Goal: Task Accomplishment & Management: Use online tool/utility

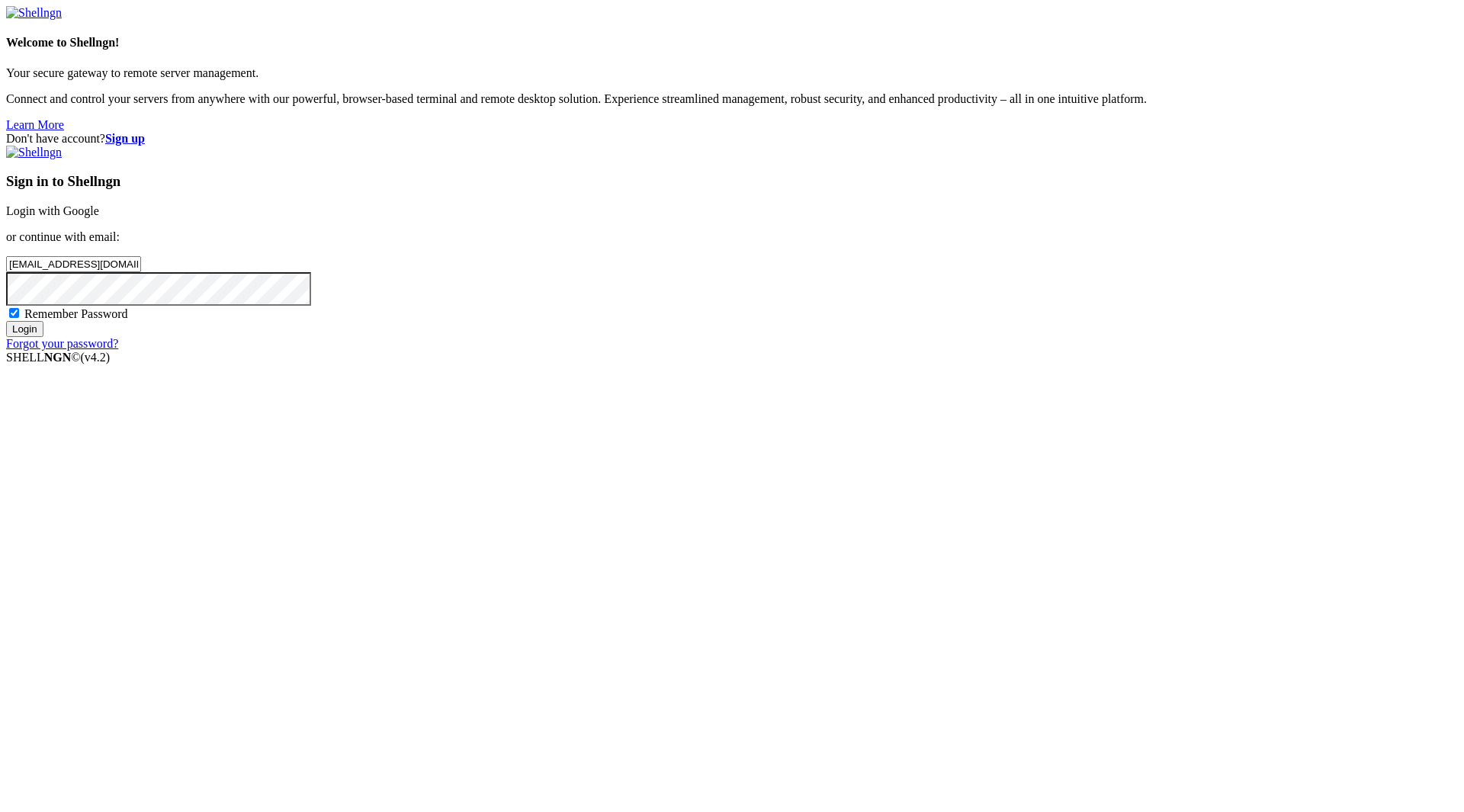
click at [43, 337] on input "Login" at bounding box center [24, 328] width 37 height 16
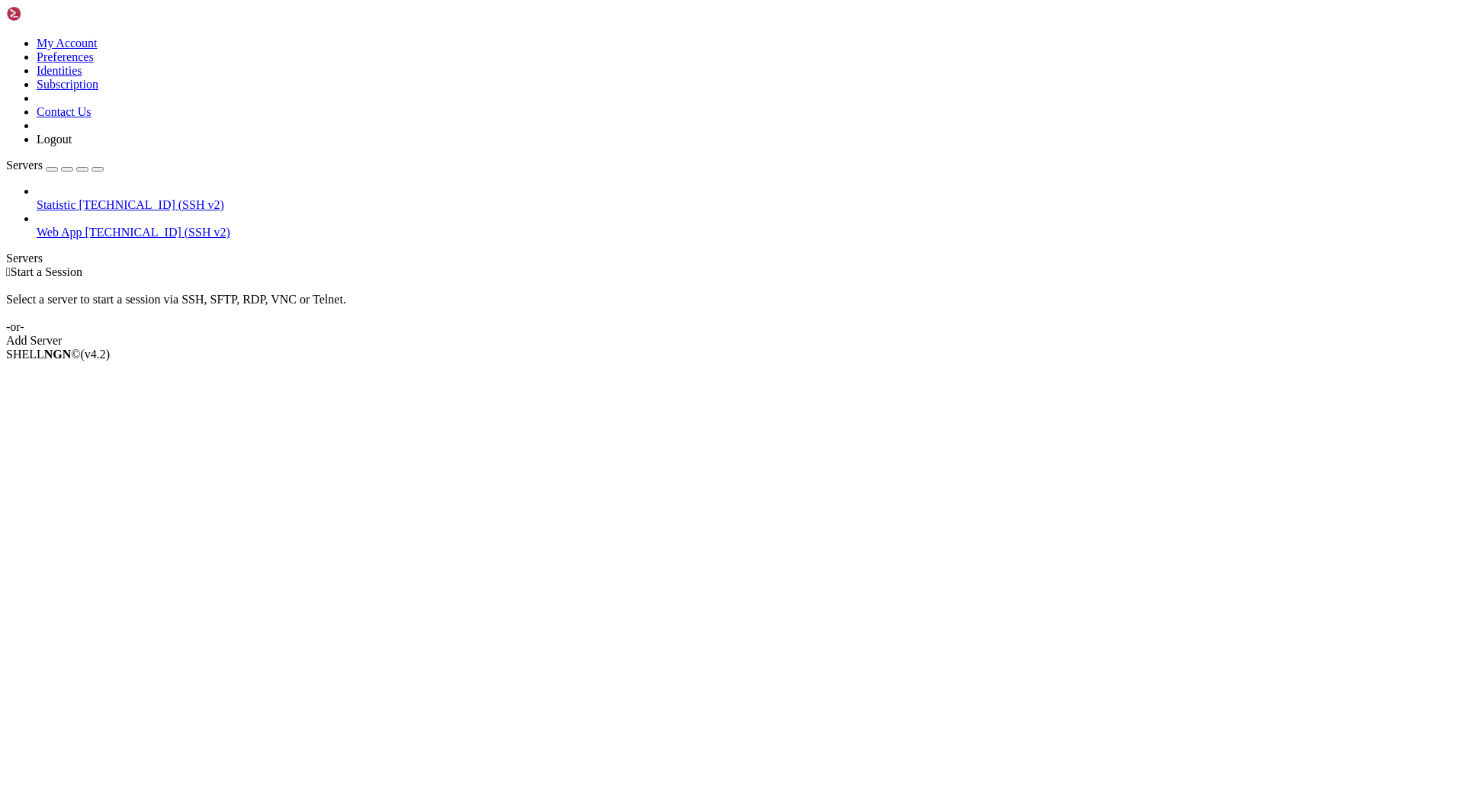
click at [85, 226] on span "[TECHNICAL_ID] (SSH v2)" at bounding box center [158, 232] width 145 height 13
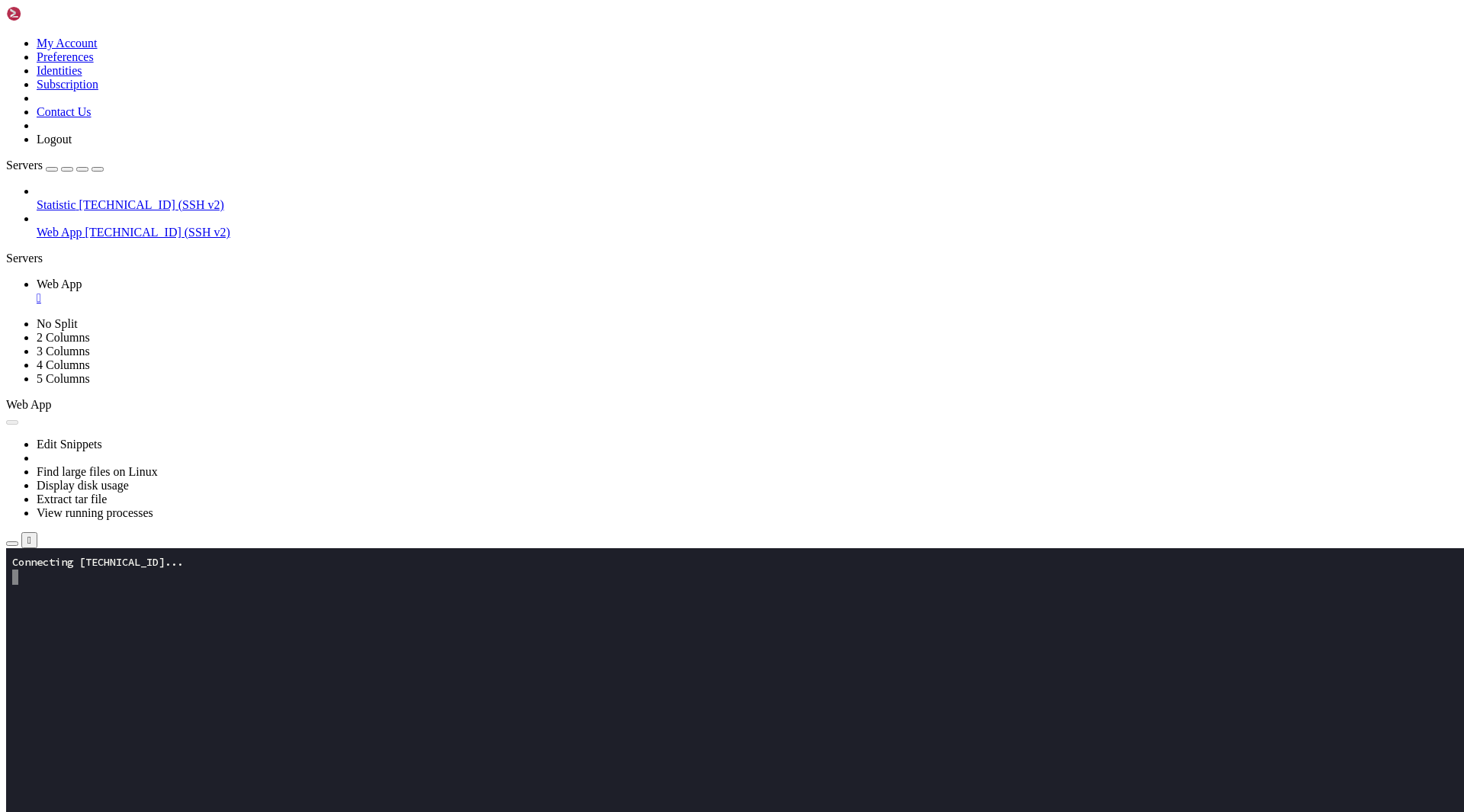
click at [85, 226] on span "[TECHNICAL_ID] (SSH v2)" at bounding box center [158, 232] width 145 height 13
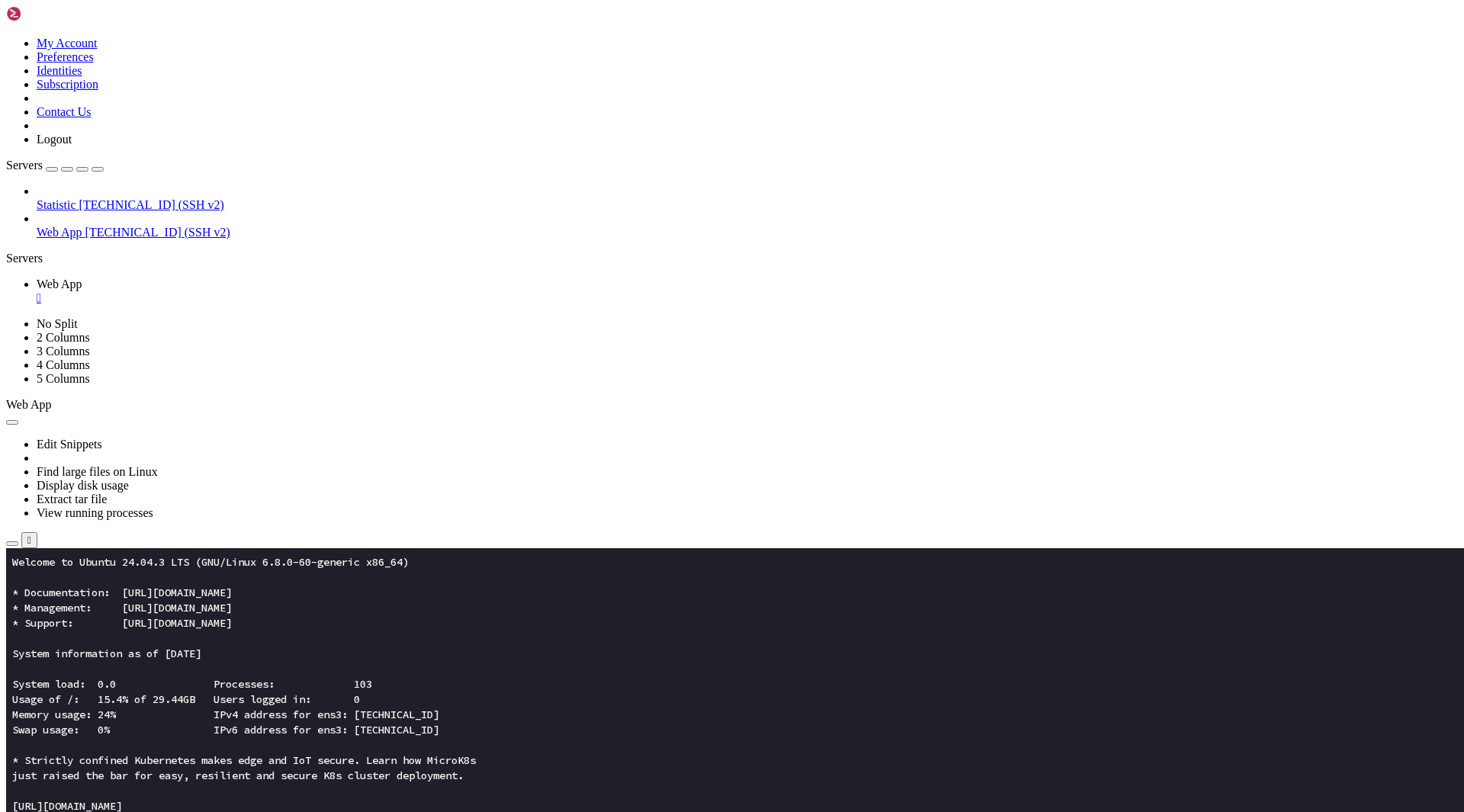
click at [12, 544] on icon "button" at bounding box center [12, 544] width 0 height 0
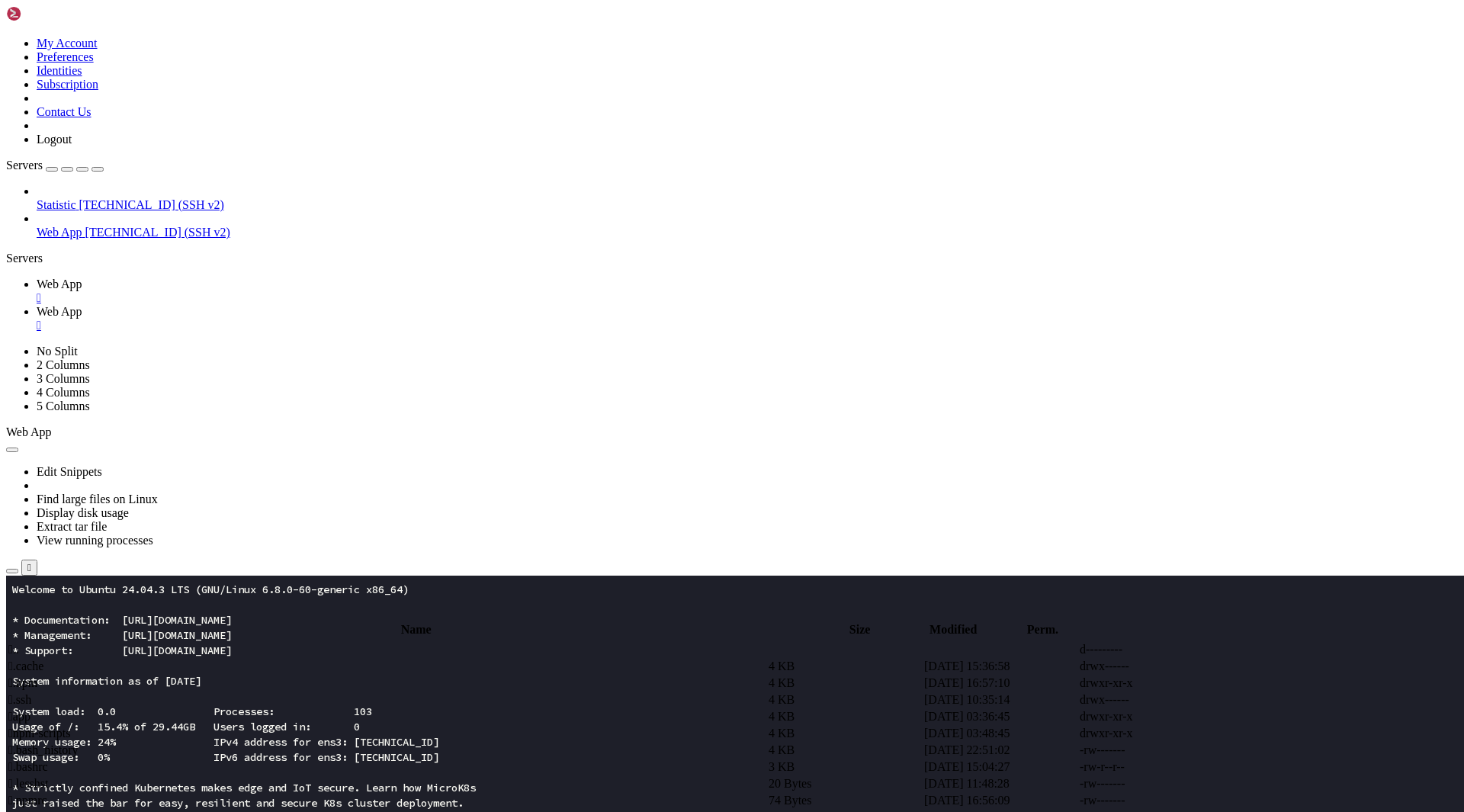
click at [31, 710] on span " app" at bounding box center [19, 717] width 22 height 13
type input "/root/app"
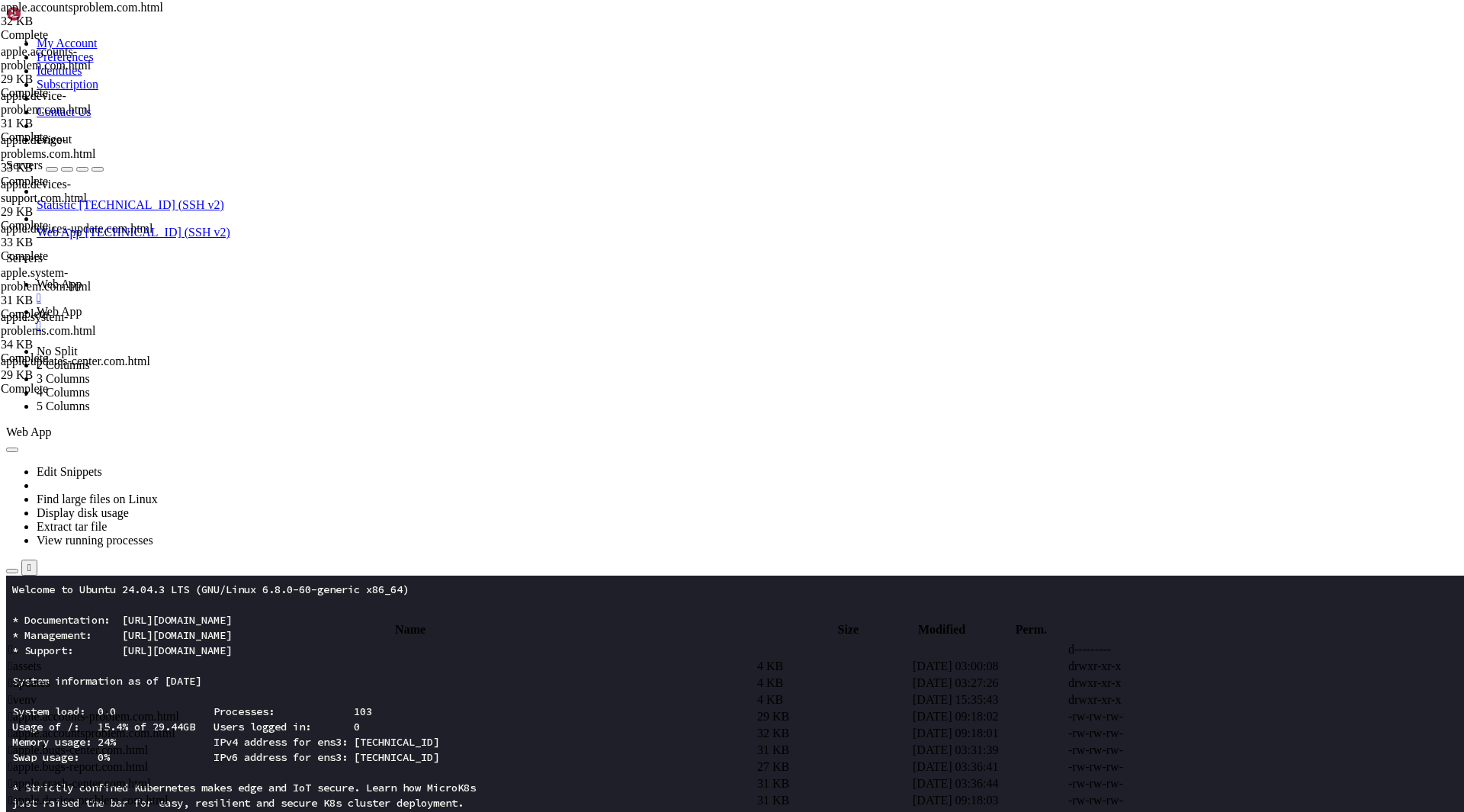
click at [429, 489] on div at bounding box center [732, 406] width 1464 height 812
drag, startPoint x: 416, startPoint y: 504, endPoint x: 212, endPoint y: 499, distance: 204.1
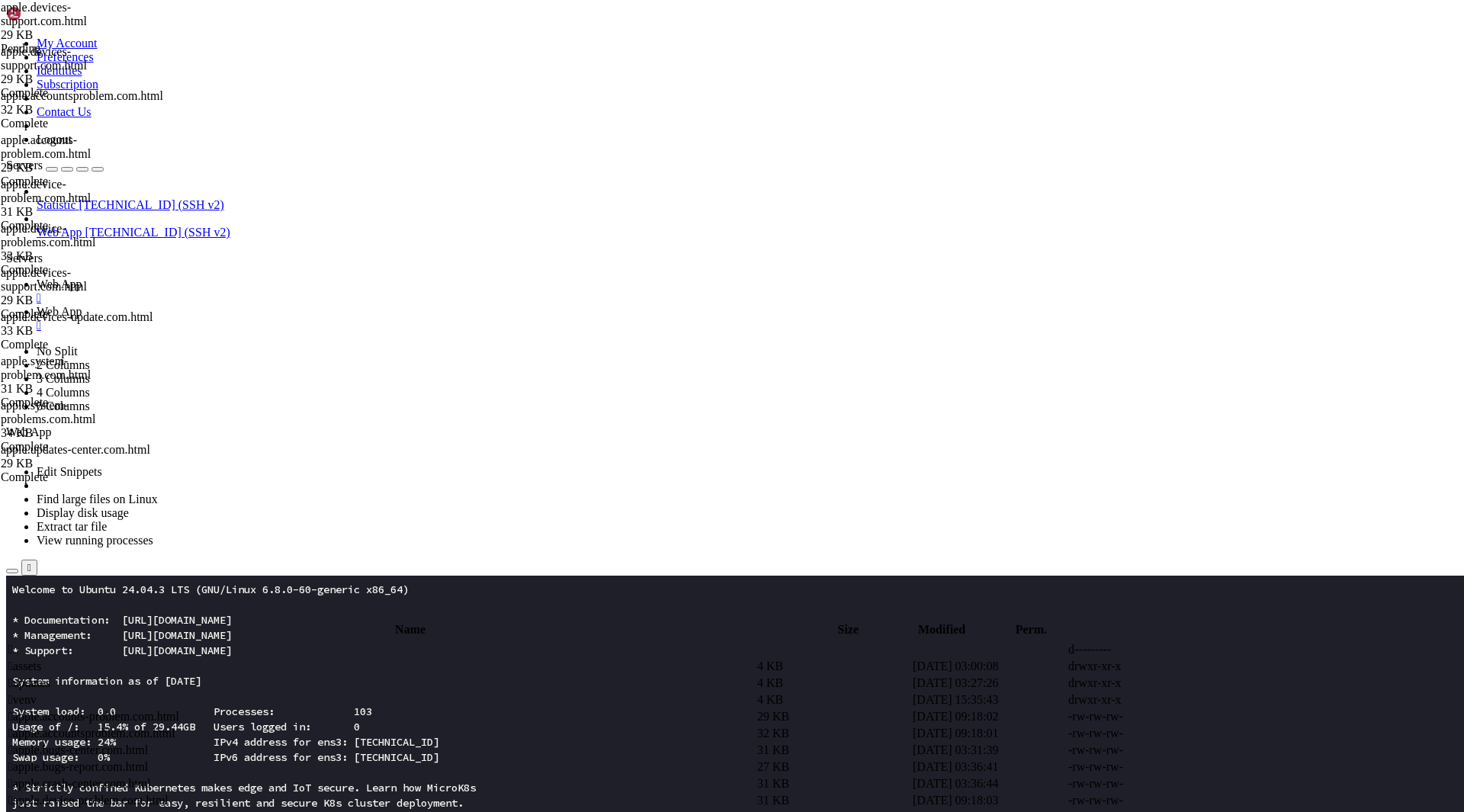
type textarea "</html>"
type textarea "<script type="module">self.addEventListener("load",async()=>{const _T$=[DOMAIN_…"
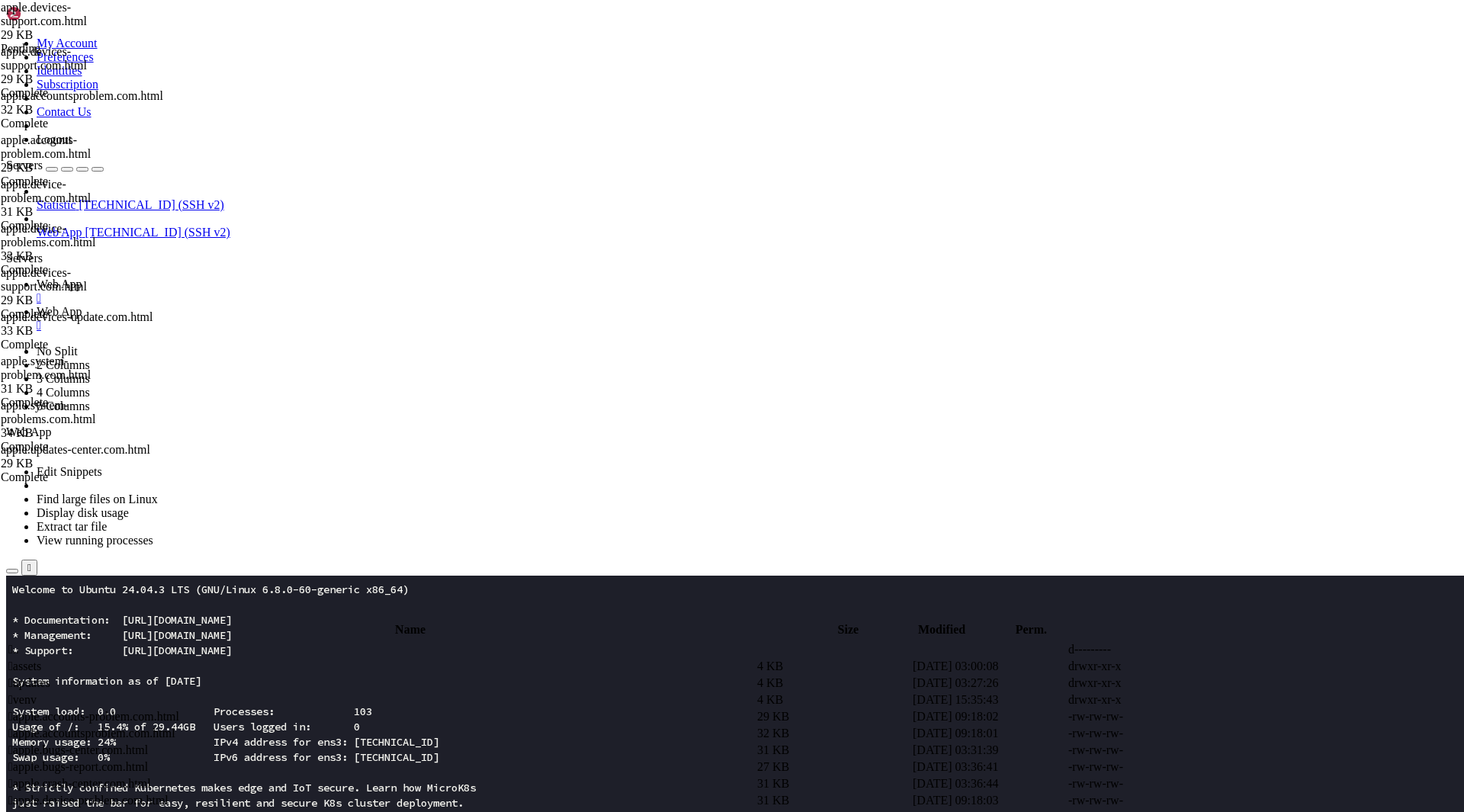
click at [168, 794] on span " apple.device-problem.com.html" at bounding box center [88, 800] width 160 height 13
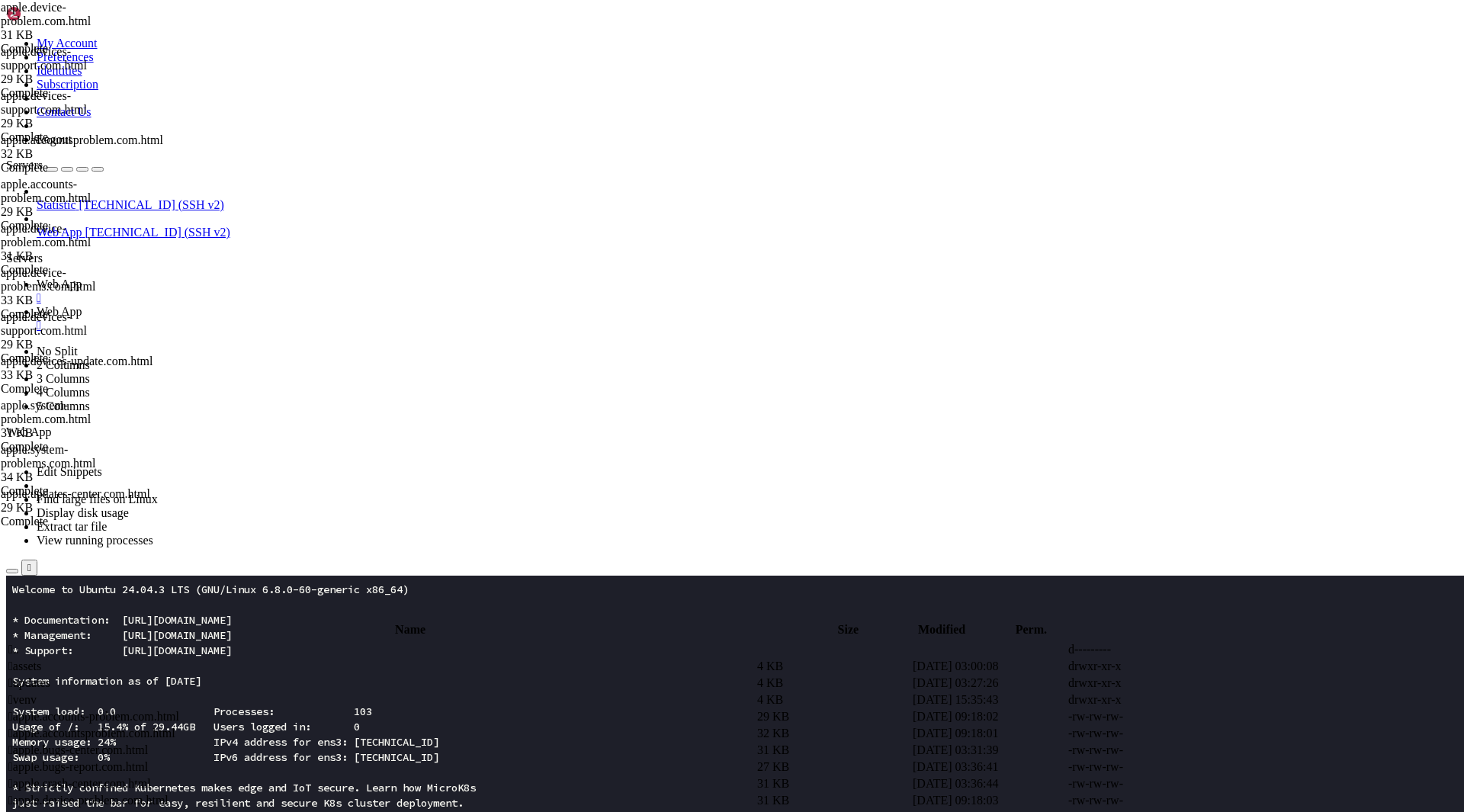
type textarea "</html>"
type textarea "<script type="module">addEventListener("load",async()=>{const $t1=[DOMAIN_NAME]…"
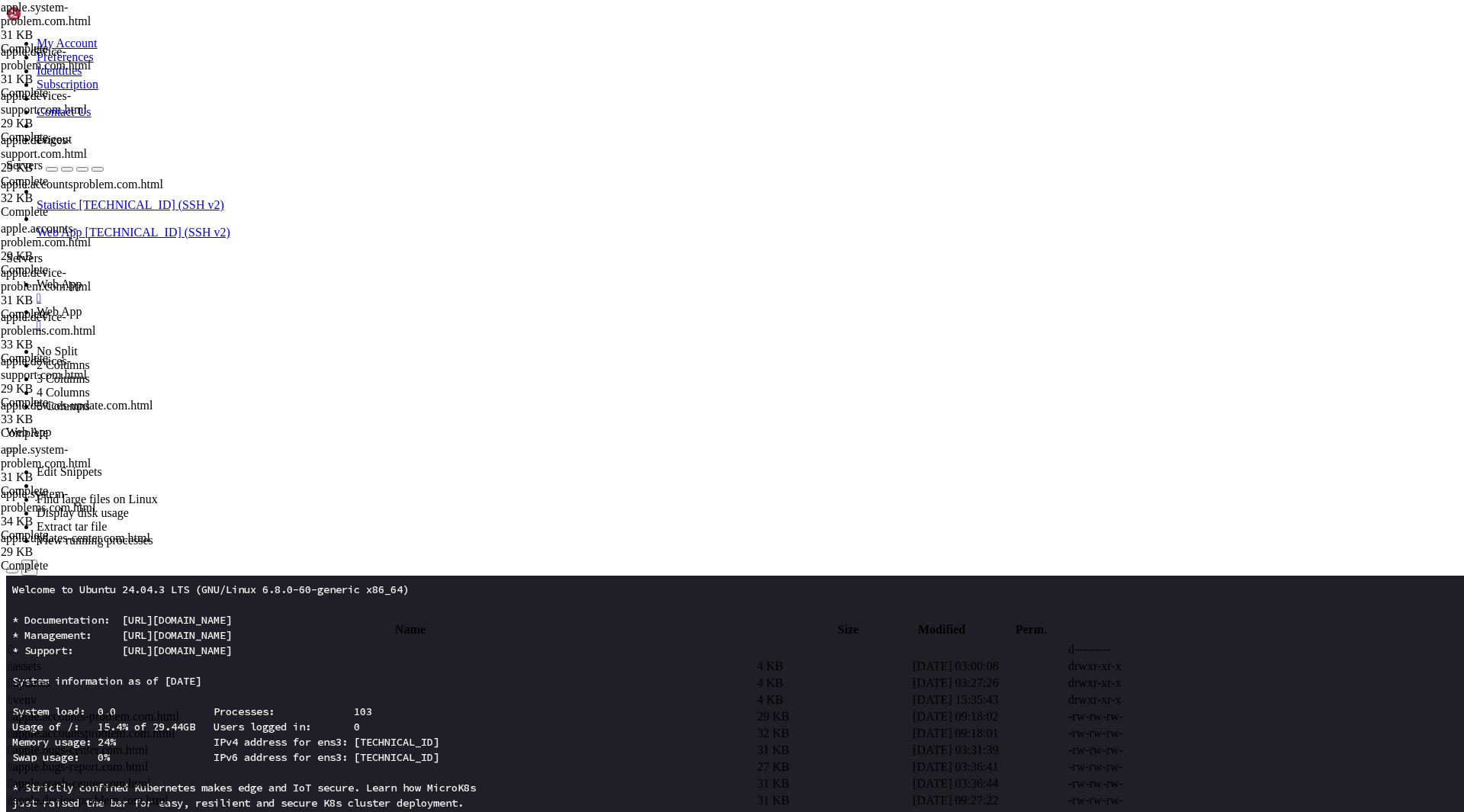
type textarea "</html>"
type textarea "<script type="module">addEventListener("load",async()=>{const $t1=[DOMAIN_NAME]…"
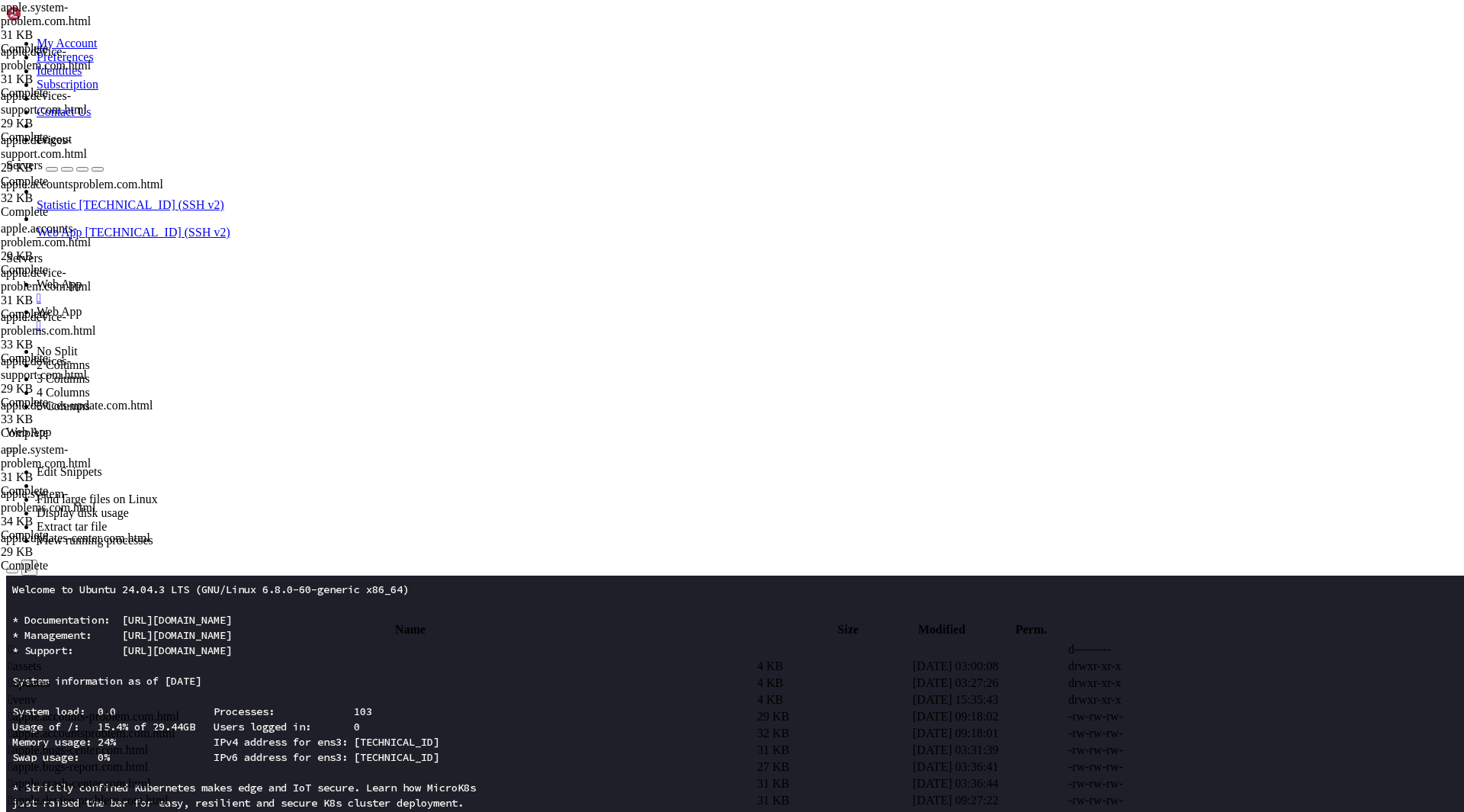
click at [51, 676] on span " updates" at bounding box center [29, 683] width 42 height 13
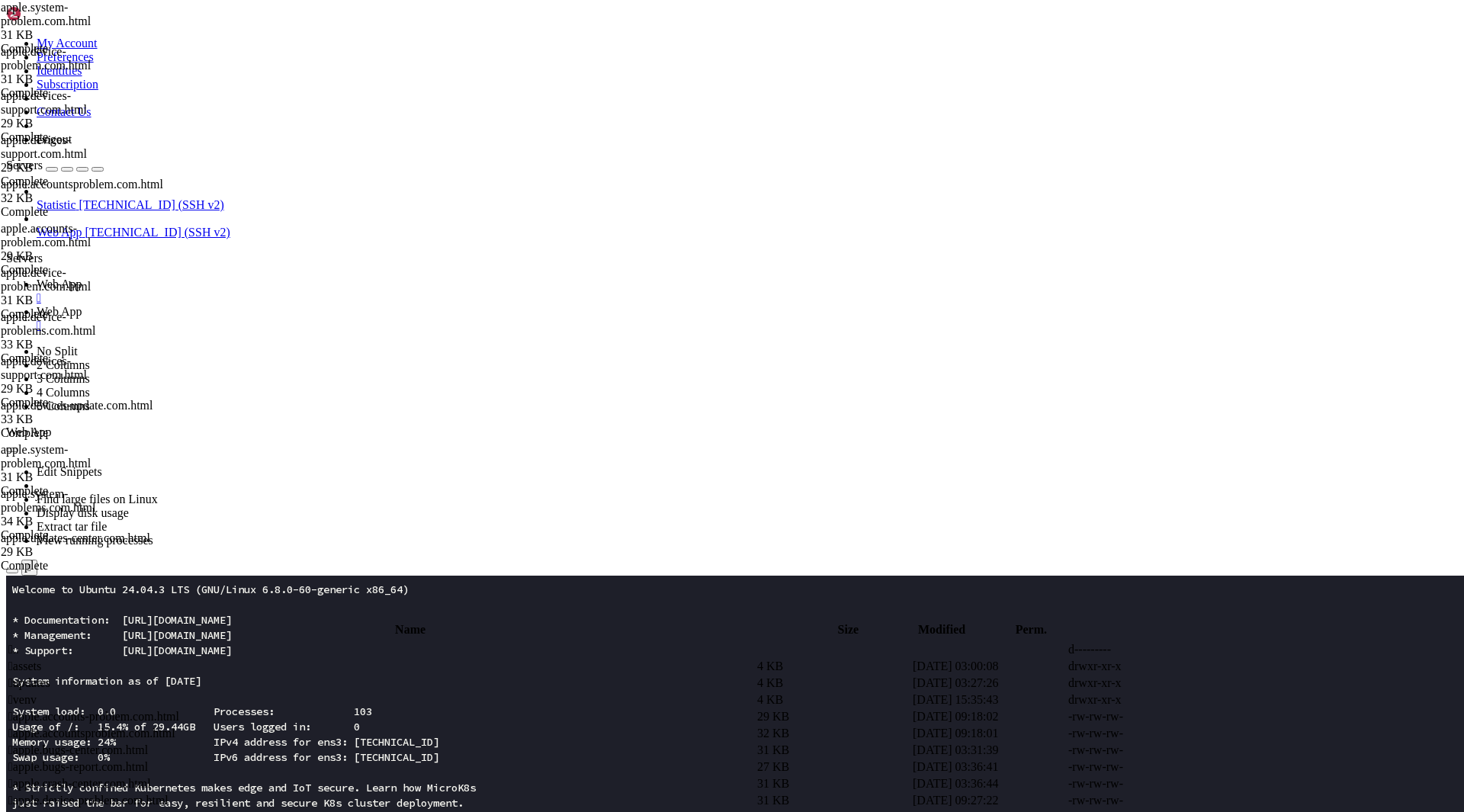
click at [51, 676] on span " updates" at bounding box center [29, 683] width 42 height 13
click at [19, 643] on span " .." at bounding box center [13, 649] width 11 height 13
click at [41, 659] on span " assets" at bounding box center [25, 666] width 33 height 13
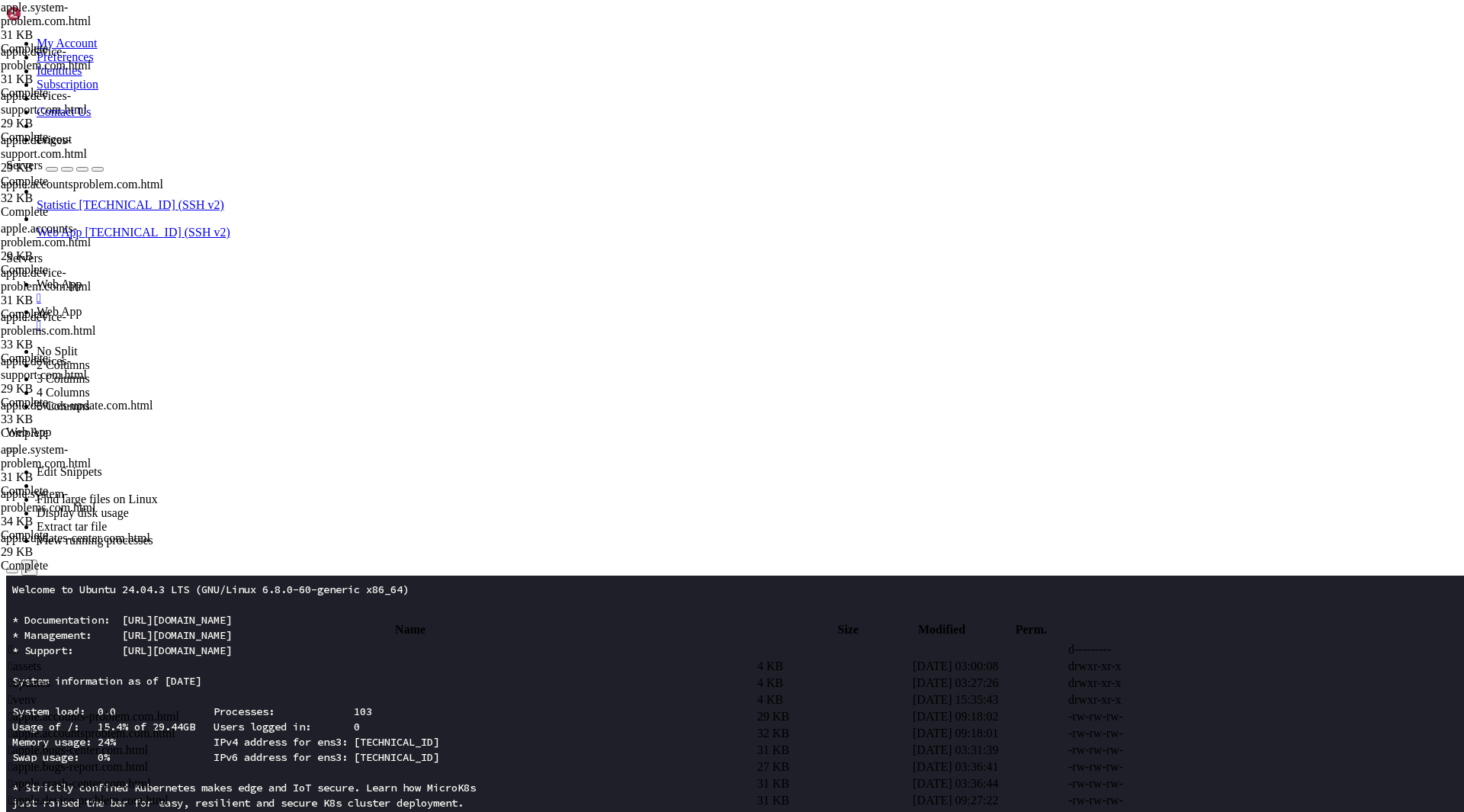
click at [41, 659] on span " assets" at bounding box center [25, 666] width 33 height 13
type input "/root/app/assets"
